Goal: Task Accomplishment & Management: Use online tool/utility

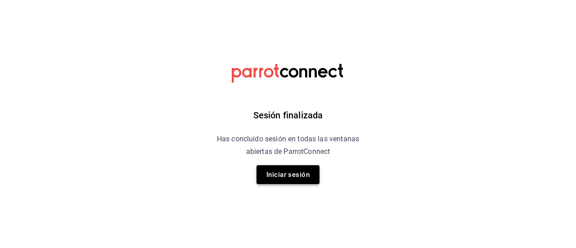
click at [283, 177] on button "Iniciar sesión" at bounding box center [288, 174] width 63 height 19
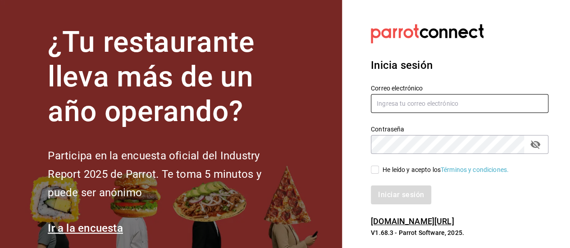
type input "animal.puebla@grupocosteno.com"
click at [379, 169] on span "He leído y acepto los Términos y condiciones." at bounding box center [444, 169] width 130 height 9
click at [379, 169] on input "He leído y acepto los Términos y condiciones." at bounding box center [375, 170] width 8 height 8
checkbox input "true"
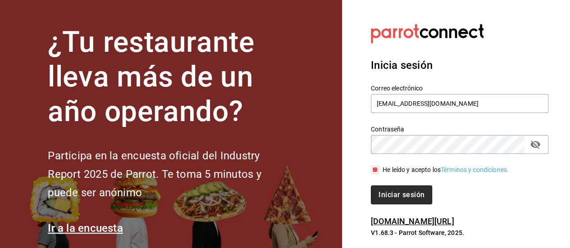
click at [379, 191] on button "Iniciar sesión" at bounding box center [401, 195] width 61 height 19
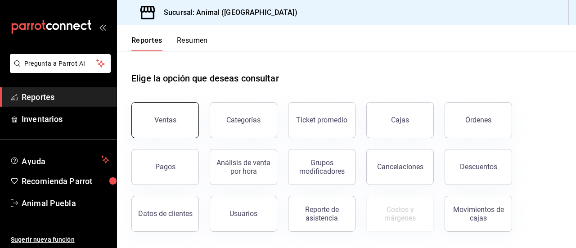
click at [167, 114] on button "Ventas" at bounding box center [166, 120] width 68 height 36
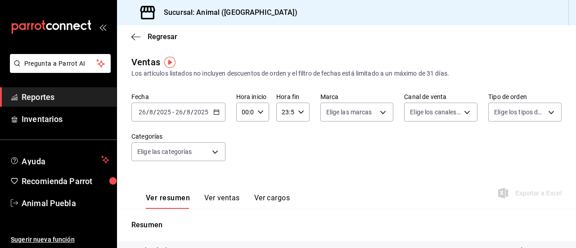
click at [216, 115] on \(Stroke\) "button" at bounding box center [216, 112] width 5 height 5
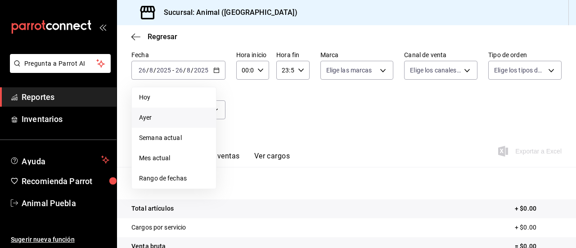
scroll to position [48, 0]
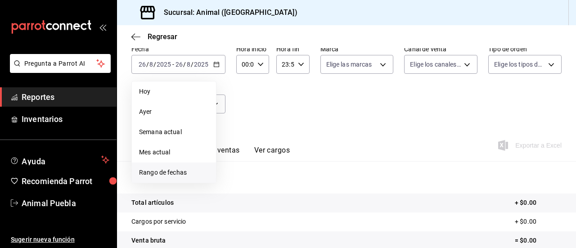
click at [174, 172] on span "Rango de fechas" at bounding box center [174, 172] width 70 height 9
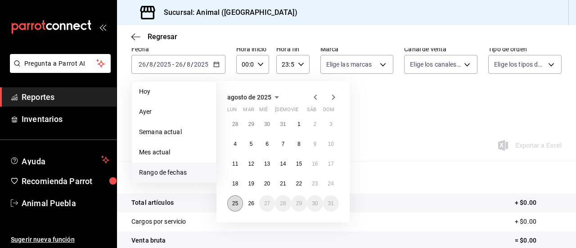
click at [236, 202] on abbr "25" at bounding box center [235, 203] width 6 height 6
click at [250, 203] on abbr "26" at bounding box center [251, 203] width 6 height 6
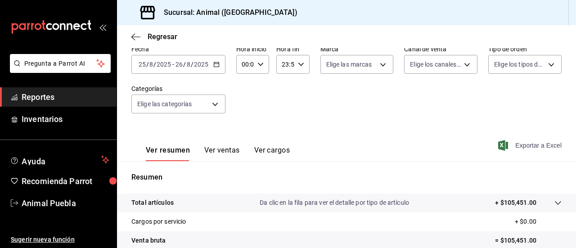
click at [516, 144] on span "Exportar a Excel" at bounding box center [531, 145] width 62 height 11
click at [521, 147] on span "Exportar a Excel" at bounding box center [531, 145] width 62 height 11
click at [59, 97] on span "Reportes" at bounding box center [66, 97] width 88 height 12
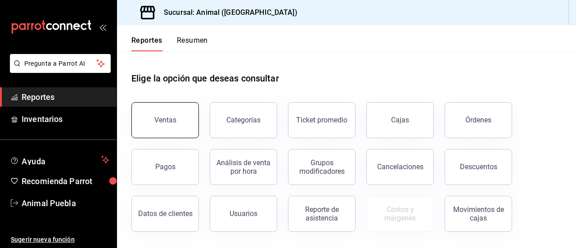
click at [168, 118] on div "Ventas" at bounding box center [165, 120] width 22 height 9
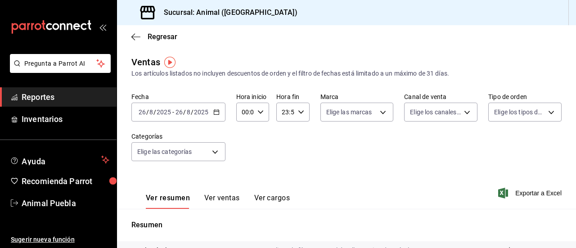
click at [214, 110] on \(Stroke\) "button" at bounding box center [216, 112] width 5 height 5
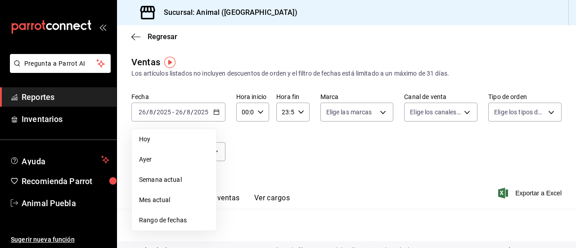
click at [165, 217] on span "Rango de fechas" at bounding box center [174, 220] width 70 height 9
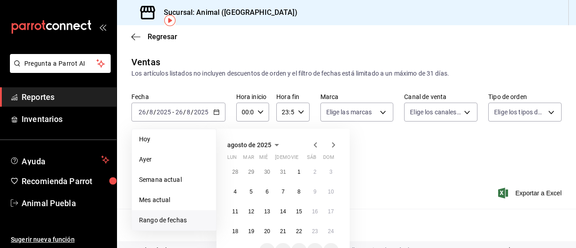
scroll to position [58, 0]
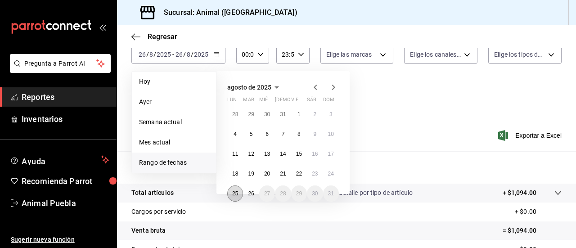
click at [238, 192] on abbr "25" at bounding box center [235, 194] width 6 height 6
click at [249, 193] on abbr "26" at bounding box center [251, 194] width 6 height 6
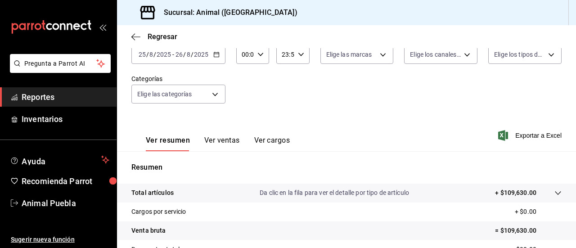
click at [400, 84] on div "Fecha [DATE] [DATE] - [DATE] [DATE] Hora inicio 00:00 Hora inicio Hora fin 23:5…" at bounding box center [347, 74] width 431 height 79
click at [255, 52] on div "00:00 Hora inicio" at bounding box center [252, 54] width 33 height 19
click at [521, 132] on div at bounding box center [288, 124] width 576 height 248
click at [515, 136] on span "Exportar a Excel" at bounding box center [531, 135] width 62 height 11
click at [81, 90] on link "Reportes" at bounding box center [58, 96] width 117 height 19
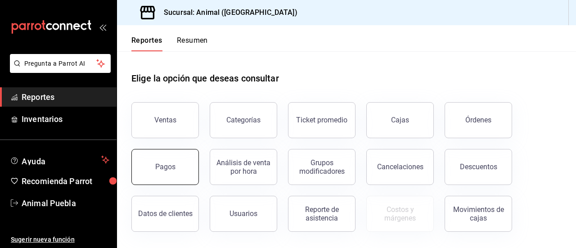
click at [187, 171] on button "Pagos" at bounding box center [166, 167] width 68 height 36
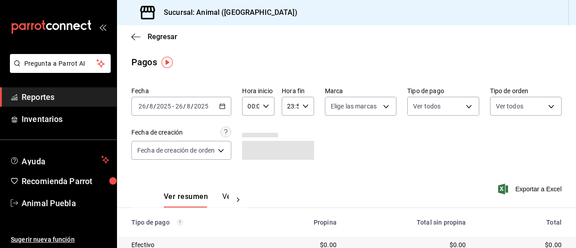
click at [224, 104] on \(Stroke\) "button" at bounding box center [222, 106] width 5 height 5
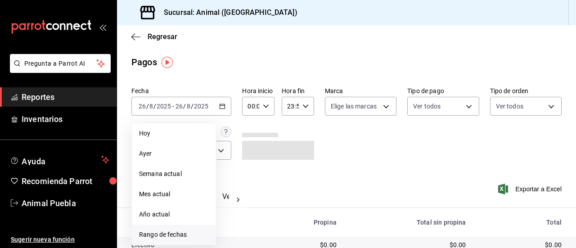
click at [159, 232] on span "Rango de fechas" at bounding box center [174, 234] width 70 height 9
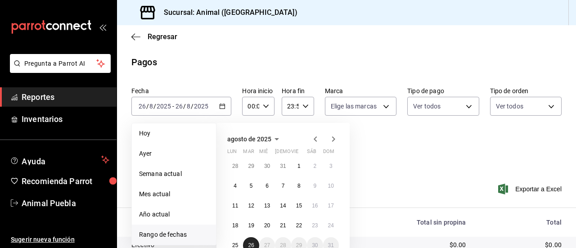
scroll to position [64, 0]
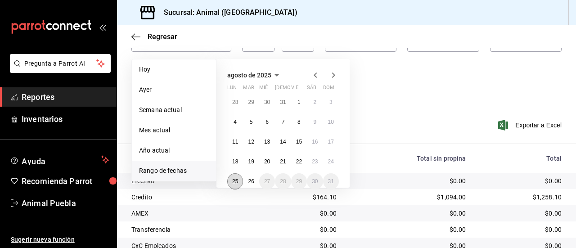
click at [236, 181] on abbr "25" at bounding box center [235, 181] width 6 height 6
click at [247, 181] on button "26" at bounding box center [251, 181] width 16 height 16
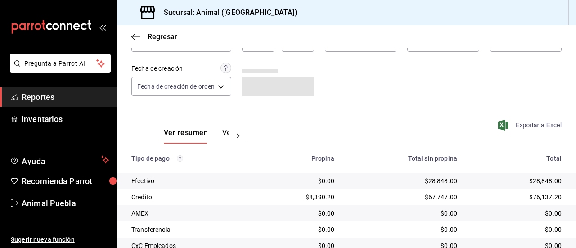
click at [513, 124] on span "Exportar a Excel" at bounding box center [531, 125] width 62 height 11
click at [523, 123] on span "Exportar a Excel" at bounding box center [531, 125] width 62 height 11
